Goal: Obtain resource: Download file/media

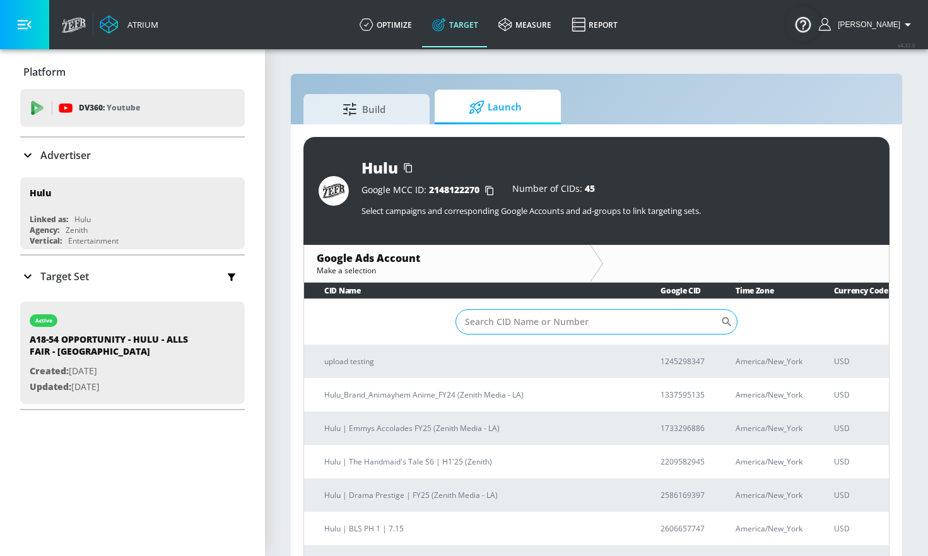
click at [508, 317] on input "Sort By" at bounding box center [587, 321] width 265 height 25
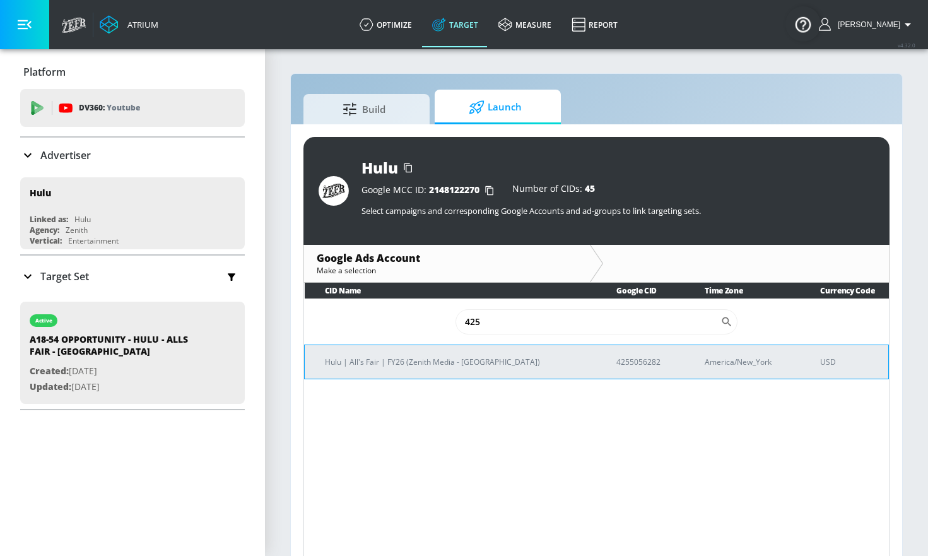
type input "425"
click at [616, 363] on p "4255056282" at bounding box center [645, 361] width 58 height 13
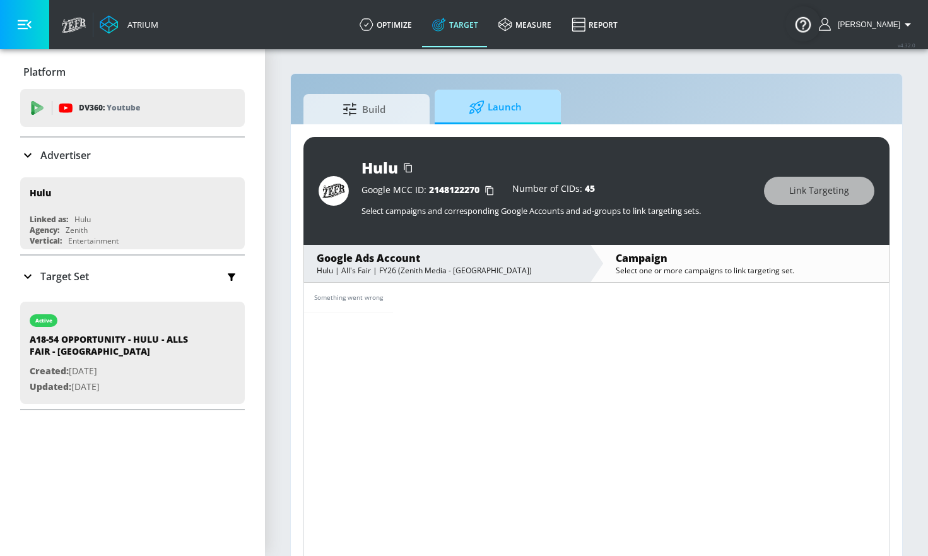
click at [489, 108] on span "Launch" at bounding box center [495, 107] width 96 height 30
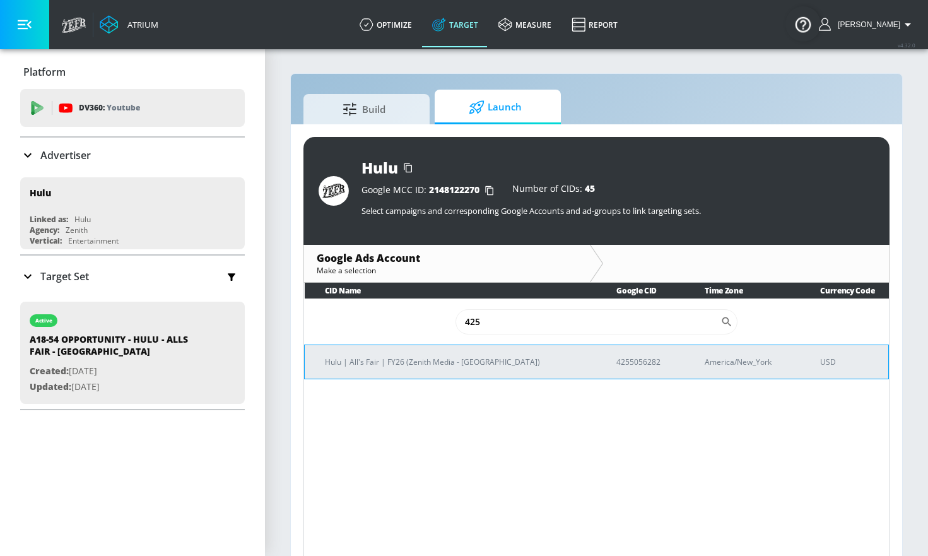
type input "425"
click at [616, 364] on p "4255056282" at bounding box center [645, 361] width 58 height 13
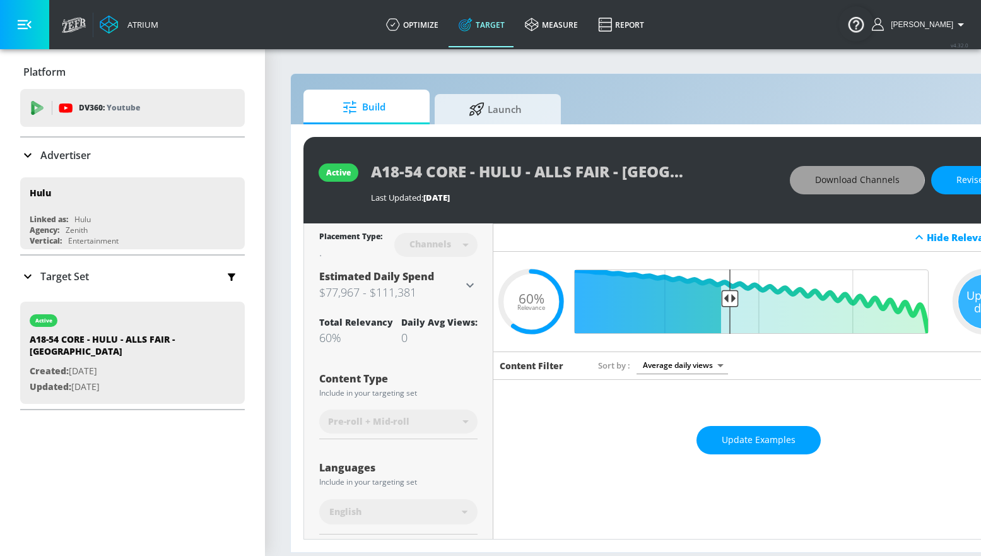
click at [841, 180] on span "Download Channels" at bounding box center [857, 180] width 85 height 16
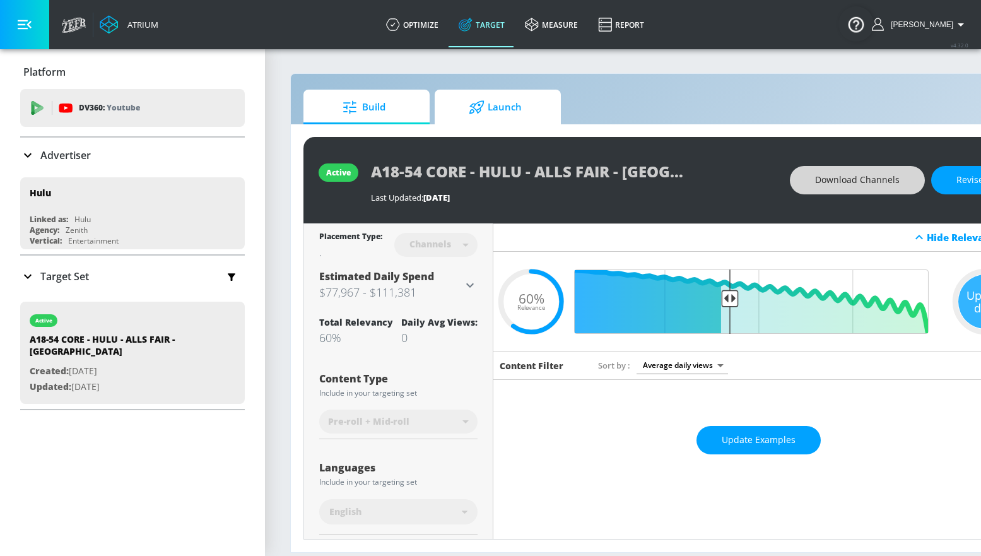
click at [481, 117] on span "Launch" at bounding box center [495, 107] width 96 height 30
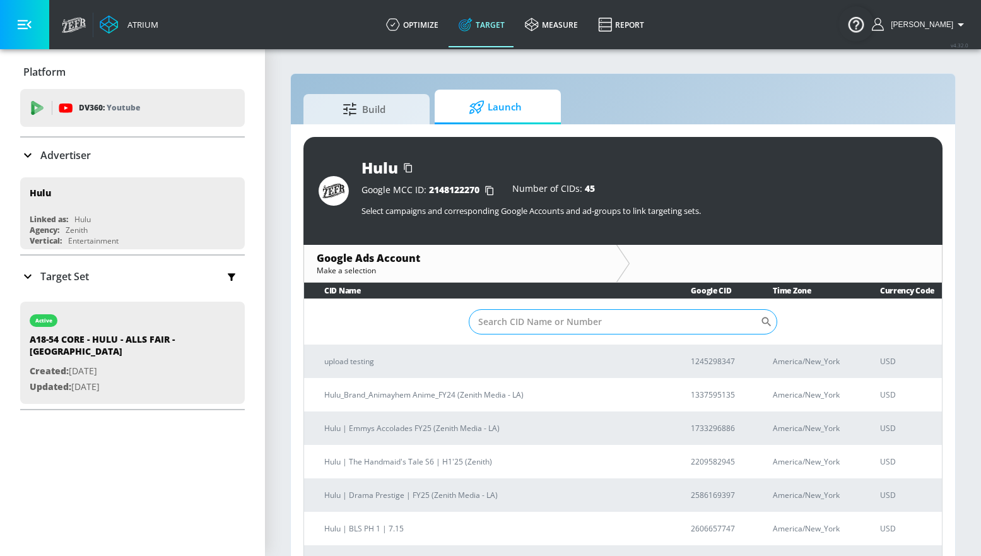
click at [533, 324] on input "Sort By" at bounding box center [615, 321] width 292 height 25
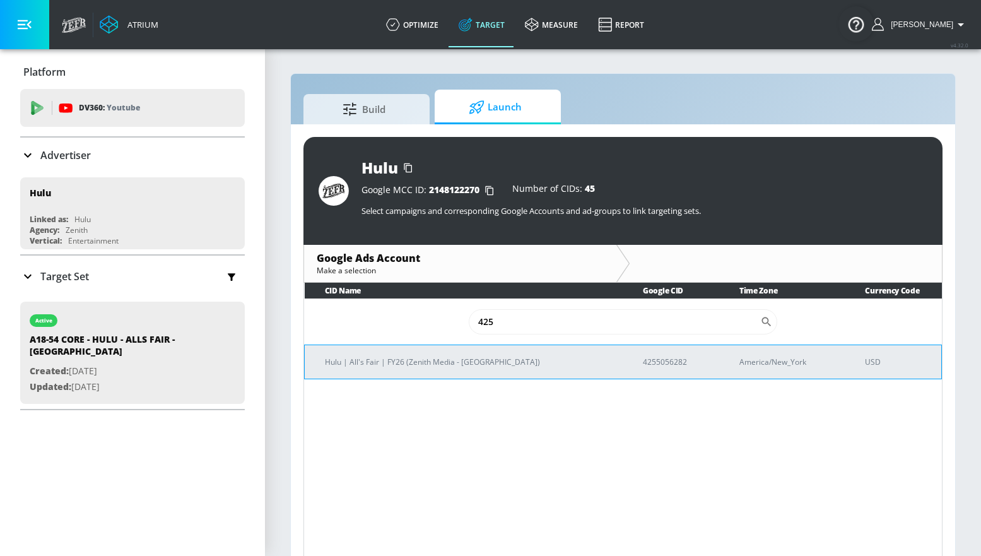
type input "425"
click at [643, 358] on p "4255056282" at bounding box center [676, 361] width 66 height 13
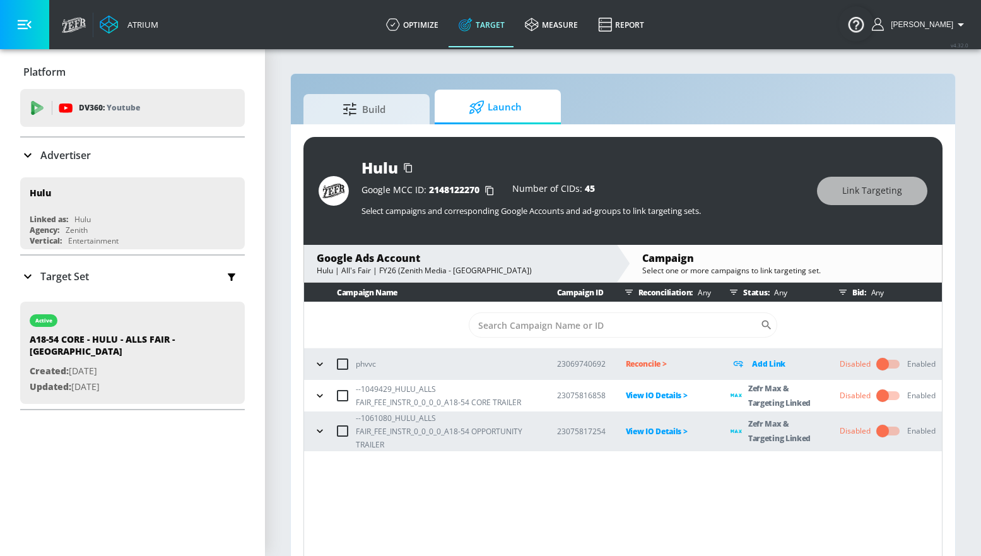
scroll to position [18, 0]
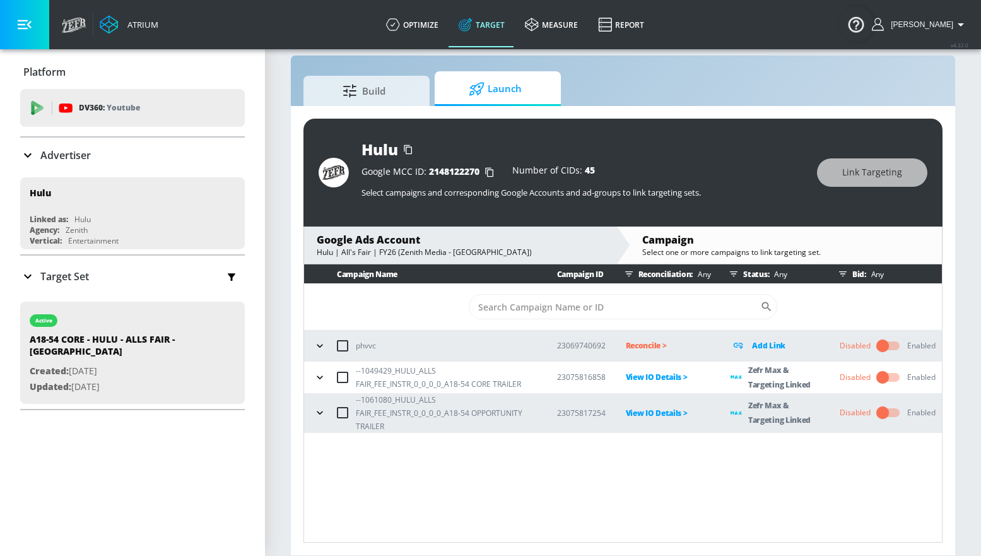
click at [317, 376] on icon "button" at bounding box center [320, 376] width 6 height 3
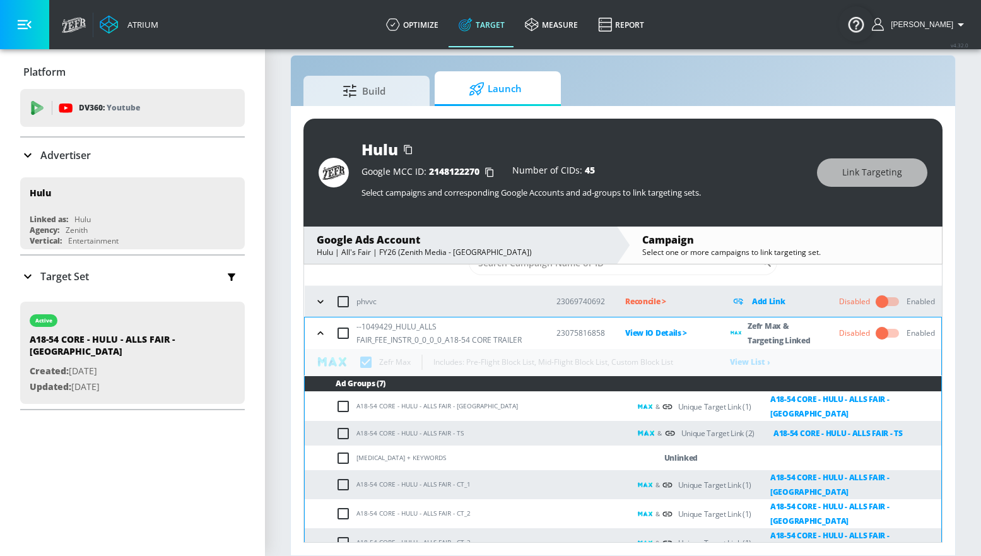
scroll to position [107, 0]
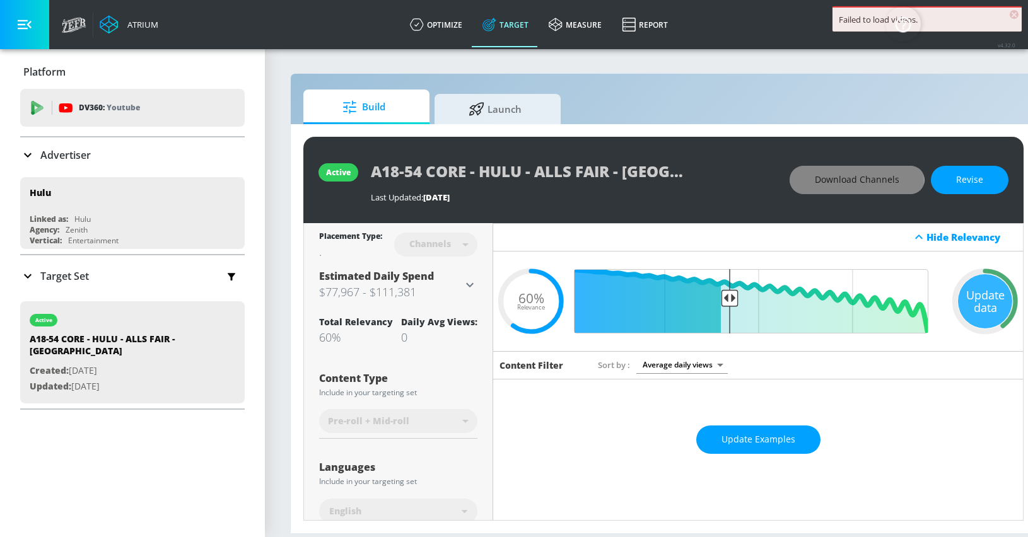
click at [849, 180] on span "Download Channels" at bounding box center [857, 180] width 85 height 16
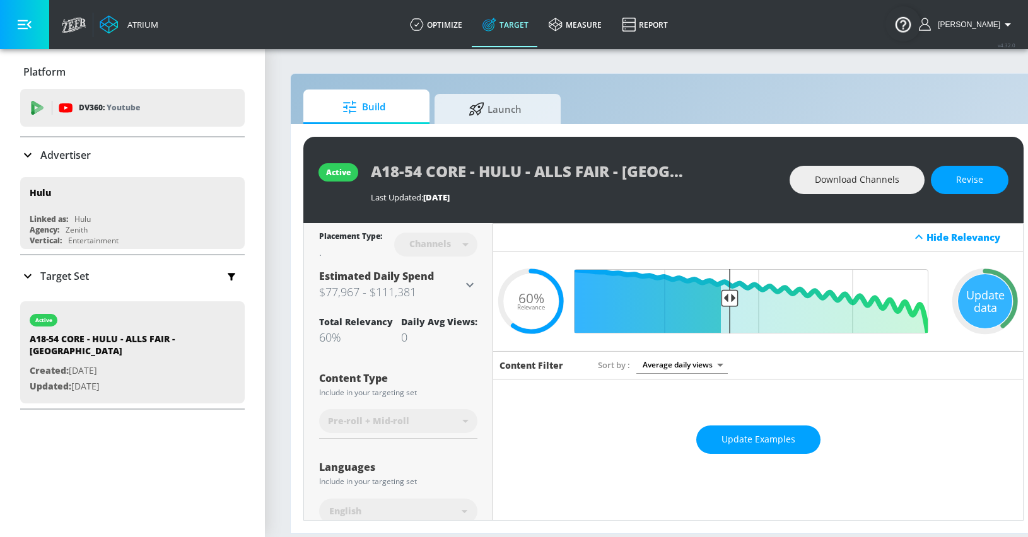
click at [977, 102] on div "Build Launch" at bounding box center [663, 107] width 720 height 35
click at [899, 178] on span "Download Channels" at bounding box center [857, 180] width 85 height 16
click at [665, 19] on link "Report" at bounding box center [645, 24] width 66 height 45
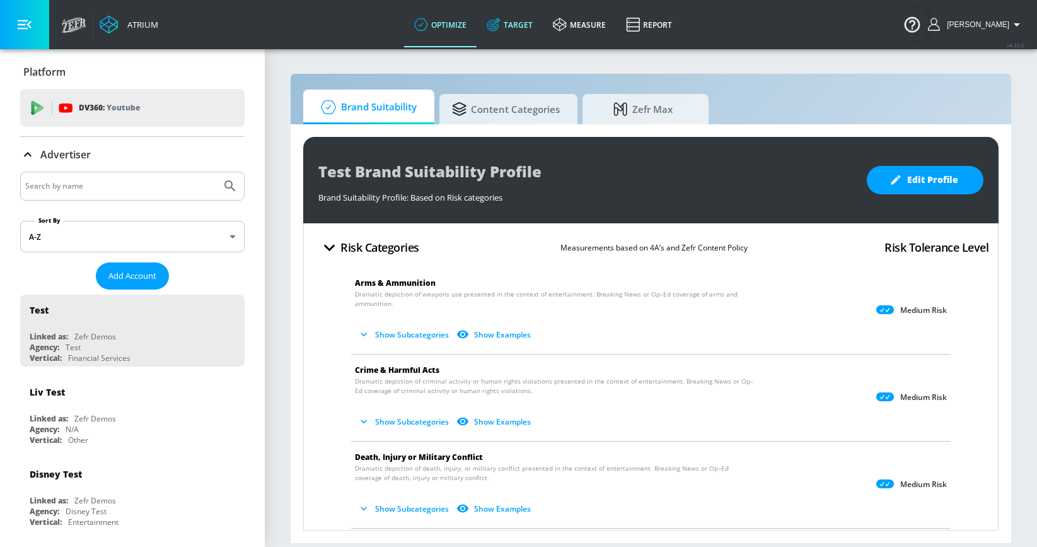
click at [538, 28] on link "Target" at bounding box center [510, 24] width 66 height 45
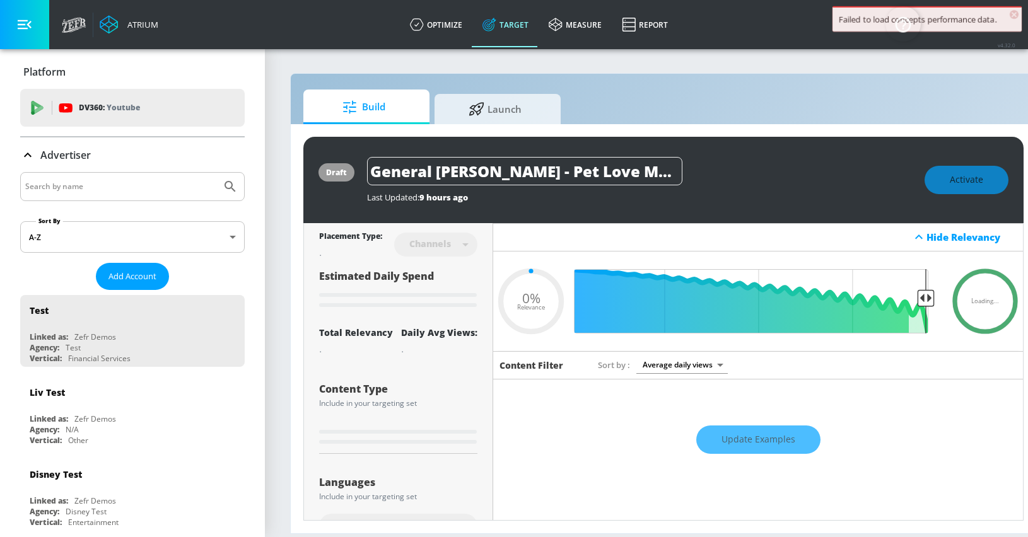
type input "0.6"
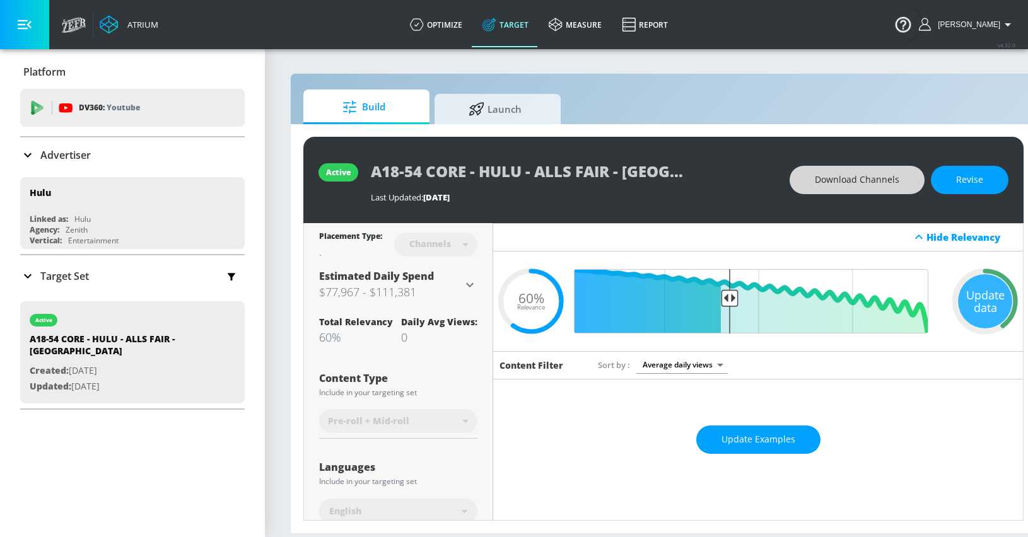
click at [873, 176] on span "Download Channels" at bounding box center [857, 180] width 85 height 16
click at [861, 176] on span "Download Channels" at bounding box center [857, 180] width 85 height 16
